Goal: Task Accomplishment & Management: Complete application form

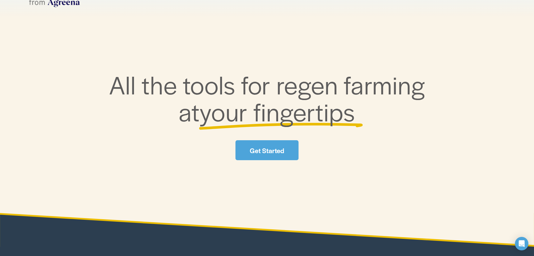
scroll to position [56, 0]
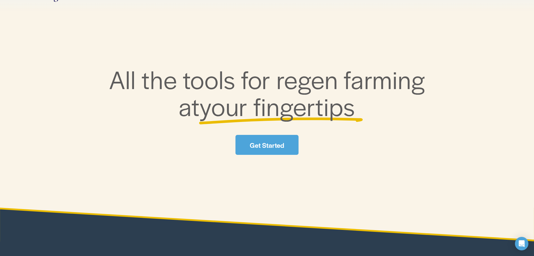
click at [268, 141] on link "Get Started" at bounding box center [267, 145] width 63 height 20
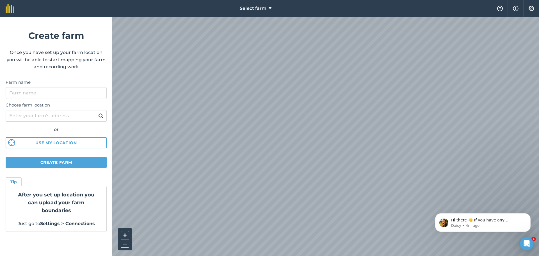
click at [231, 255] on html "Select farm Help Info Settings Create farm Once you have set up your farm locat…" at bounding box center [269, 128] width 539 height 256
click at [259, 255] on html "Select farm Help Info Settings Create farm Once you have set up your farm locat…" at bounding box center [269, 128] width 539 height 256
click at [27, 94] on input "Farm name" at bounding box center [56, 93] width 101 height 12
type input "g"
type input "GOLDER FARMS"
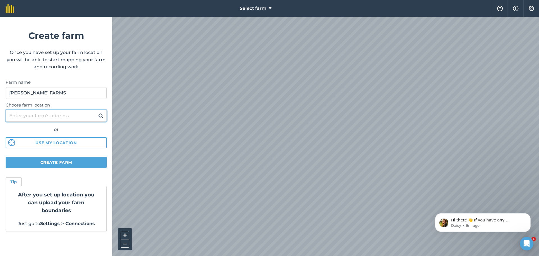
click at [47, 116] on input "Choose farm location" at bounding box center [56, 116] width 101 height 12
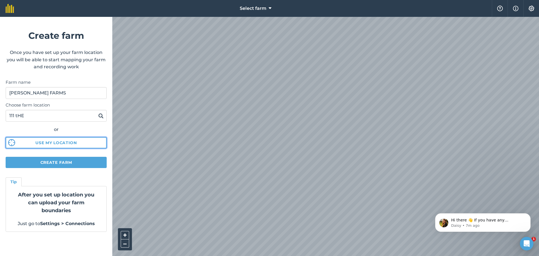
click at [70, 141] on button "Use my location" at bounding box center [56, 142] width 101 height 11
click at [17, 115] on input "111 tHE" at bounding box center [56, 116] width 101 height 12
type input "1"
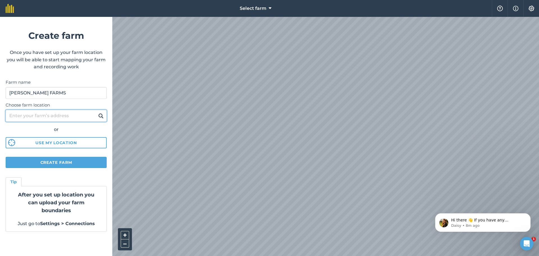
type input "j"
click at [100, 116] on img at bounding box center [100, 115] width 5 height 7
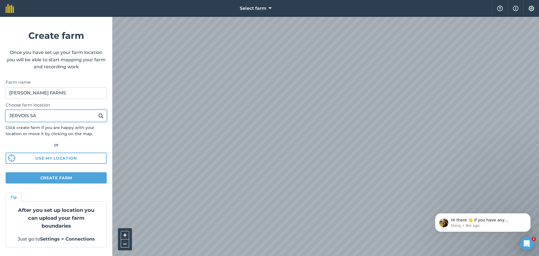
drag, startPoint x: 6, startPoint y: 114, endPoint x: 10, endPoint y: 114, distance: 3.6
click at [6, 114] on input "JERVOIS SA" at bounding box center [56, 116] width 101 height 12
type input "111 THE POINT ROAD, JERVOIS SA"
click at [101, 118] on img at bounding box center [100, 115] width 5 height 7
click at [272, 255] on html "Select farm Help Info Settings Create farm Once you have set up your farm locat…" at bounding box center [269, 128] width 539 height 256
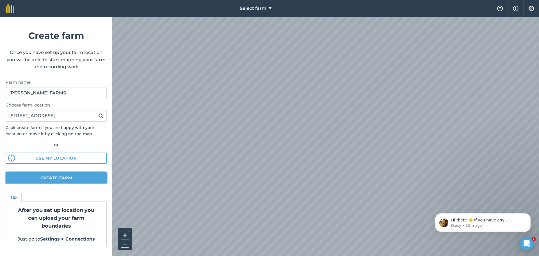
click at [54, 178] on button "Create farm" at bounding box center [56, 177] width 101 height 11
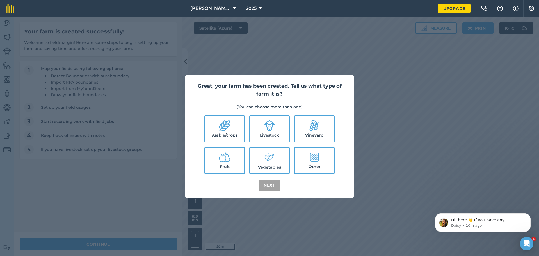
click at [270, 132] on label "Livestock" at bounding box center [269, 129] width 39 height 26
checkbox input "true"
click at [226, 130] on icon at bounding box center [224, 125] width 11 height 11
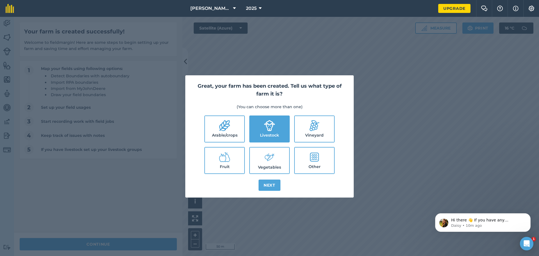
checkbox input "true"
click at [269, 185] on button "Next" at bounding box center [269, 184] width 22 height 11
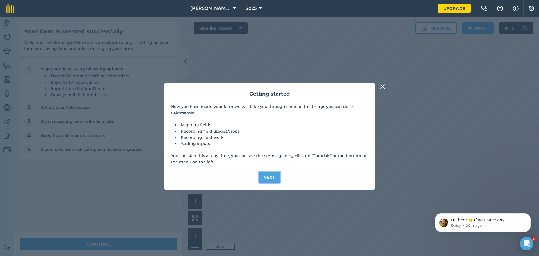
click at [271, 176] on button "Next" at bounding box center [269, 176] width 22 height 11
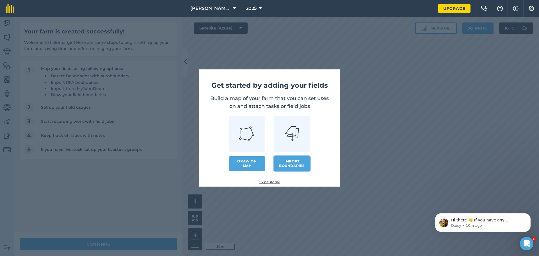
click at [291, 164] on button "Import boundaries" at bounding box center [292, 163] width 36 height 15
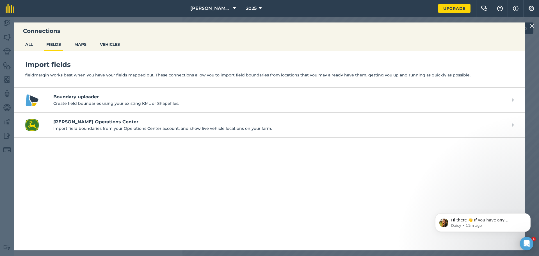
click at [531, 26] on img at bounding box center [531, 25] width 5 height 7
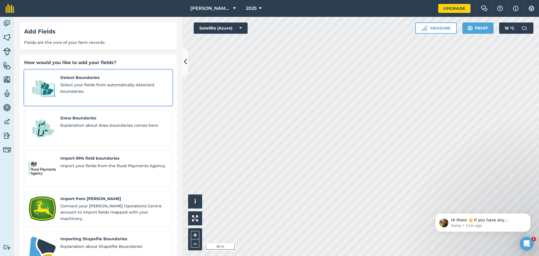
click at [115, 84] on span "Select your fields from automatically detected boundaries." at bounding box center [113, 88] width 107 height 13
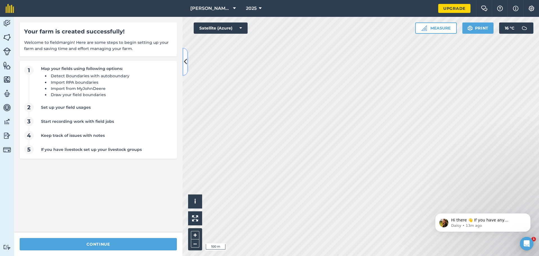
click at [187, 63] on icon at bounding box center [185, 62] width 3 height 10
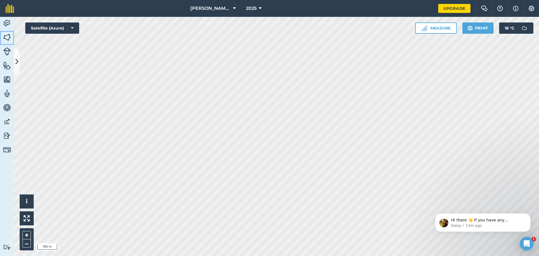
click at [6, 37] on img at bounding box center [7, 37] width 8 height 8
click at [7, 22] on img at bounding box center [7, 23] width 8 height 8
click at [6, 50] on img at bounding box center [7, 51] width 8 height 8
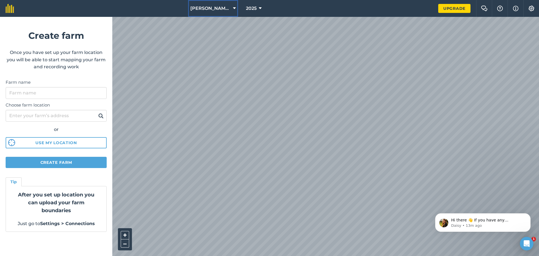
click at [233, 7] on icon at bounding box center [234, 8] width 3 height 7
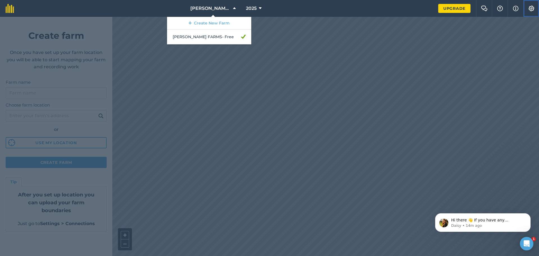
click at [530, 9] on img at bounding box center [531, 9] width 7 height 6
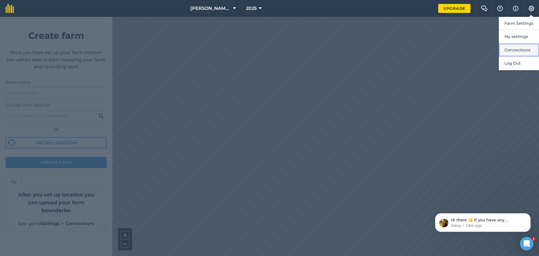
click at [520, 48] on button "Connections" at bounding box center [518, 49] width 40 height 13
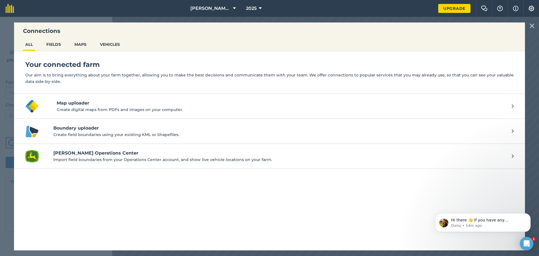
click at [532, 23] on img at bounding box center [531, 25] width 5 height 7
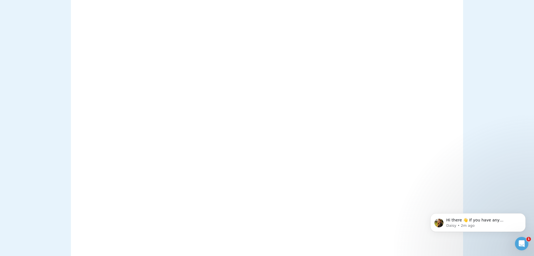
scroll to position [168, 0]
